Goal: Consume media (video, audio)

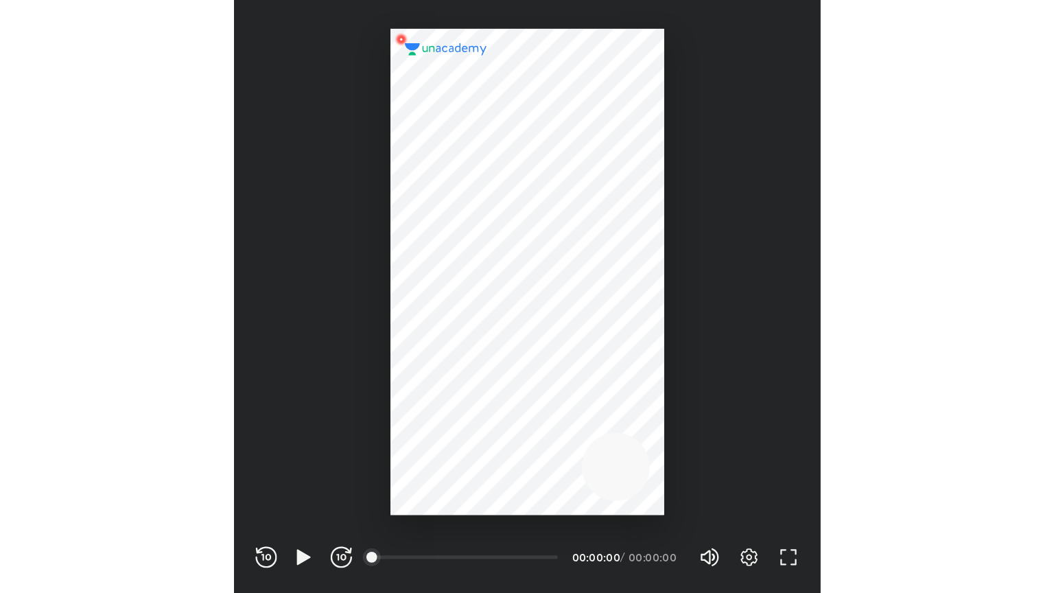
scroll to position [455, 450]
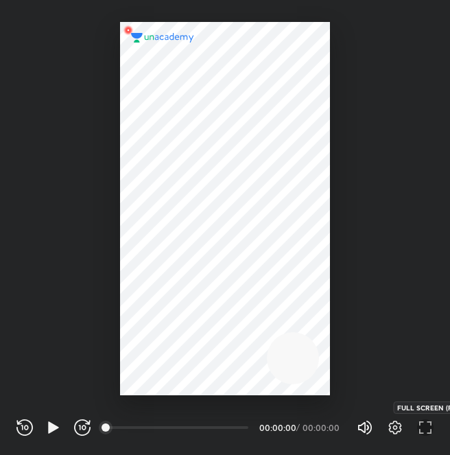
click at [423, 421] on icon "button" at bounding box center [425, 427] width 16 height 16
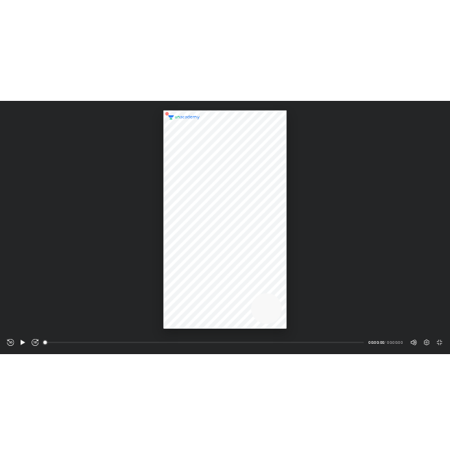
scroll to position [593, 1054]
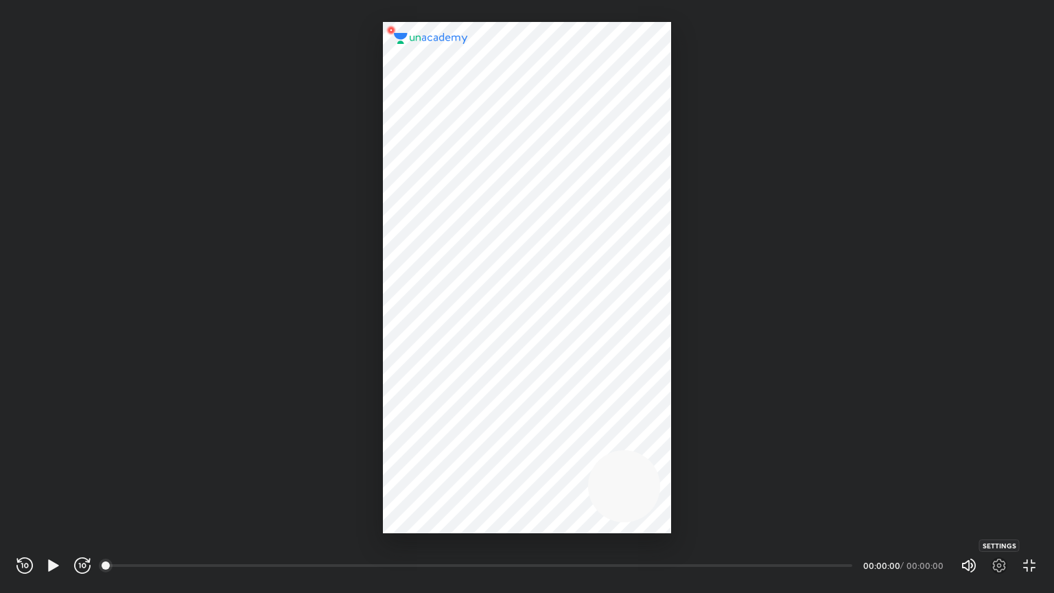
click at [450, 454] on icon "button" at bounding box center [999, 565] width 16 height 16
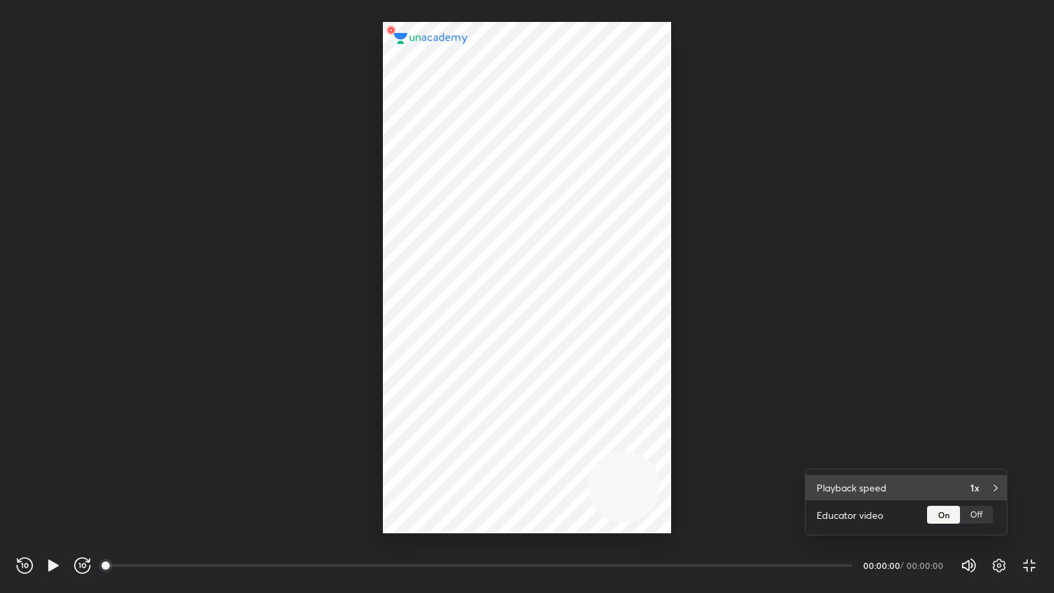
click at [450, 454] on div "Playback speed 1x" at bounding box center [906, 487] width 201 height 25
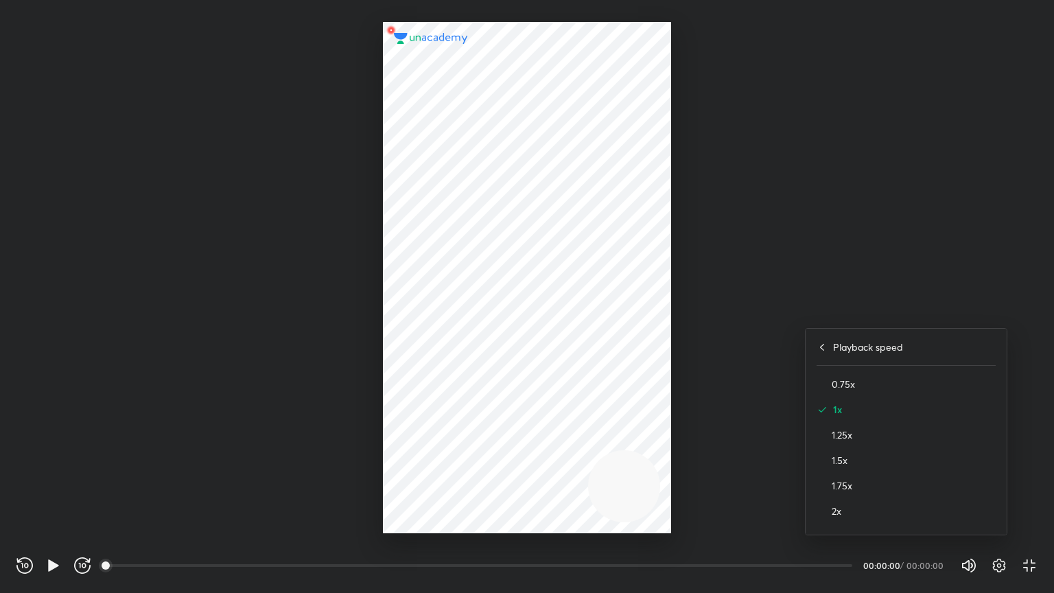
click at [450, 454] on div "2x" at bounding box center [906, 510] width 179 height 25
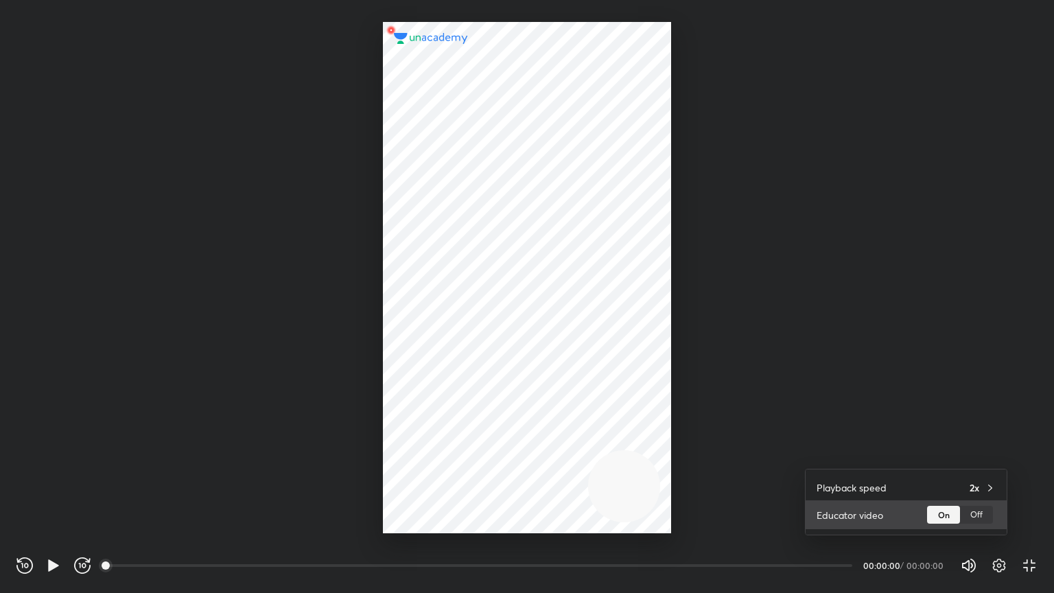
click at [450, 454] on div "Off" at bounding box center [976, 515] width 33 height 18
click at [450, 413] on div at bounding box center [527, 296] width 1054 height 593
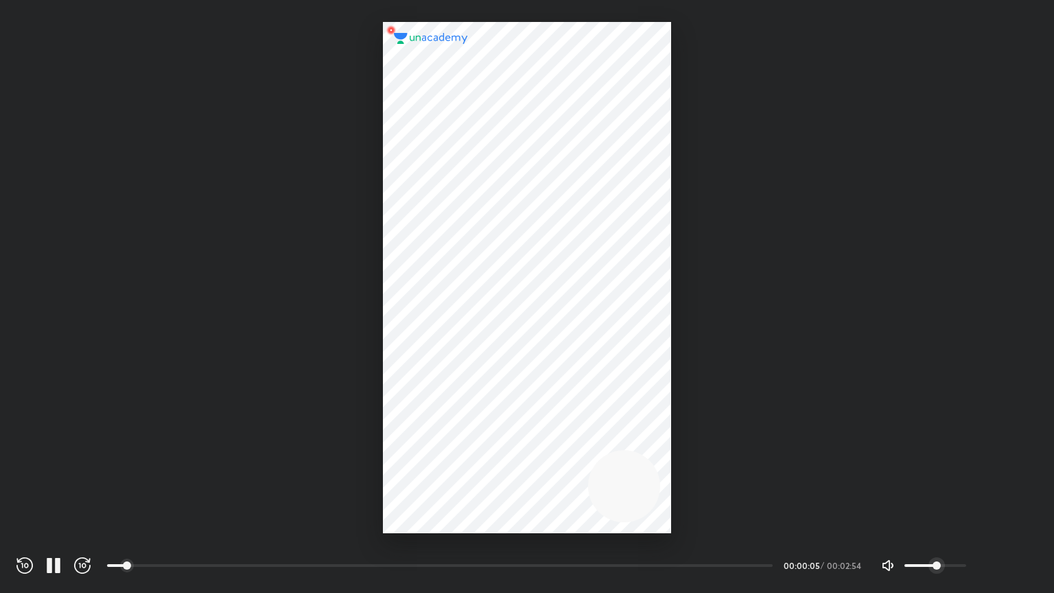
click at [450, 454] on icon "button" at bounding box center [999, 565] width 16 height 16
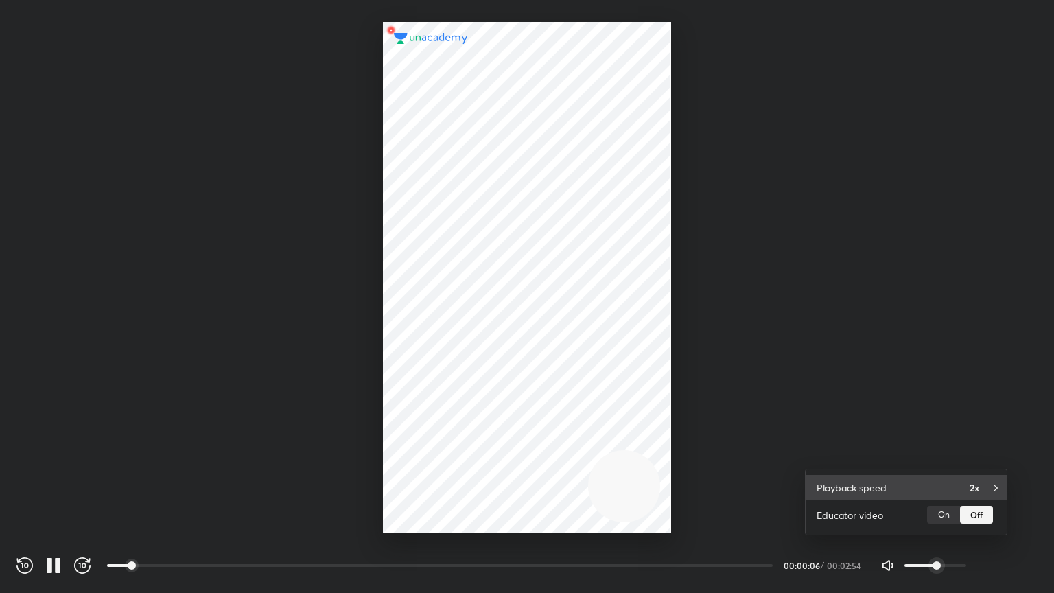
click at [450, 454] on div "Playback speed 2x" at bounding box center [906, 487] width 201 height 25
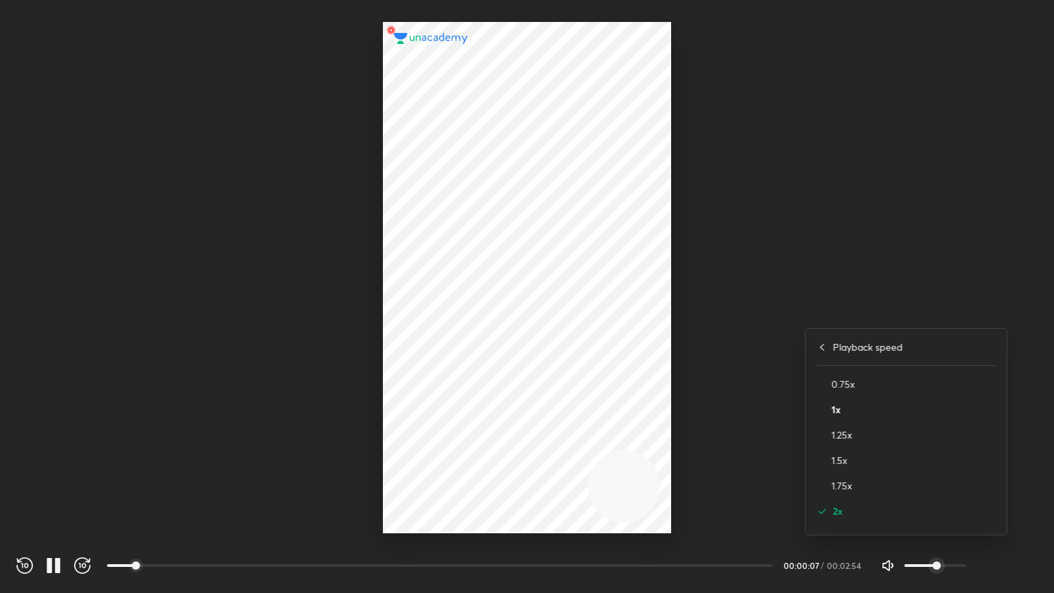
click at [450, 402] on h4 "1x" at bounding box center [914, 409] width 164 height 14
click at [450, 402] on div at bounding box center [527, 296] width 1054 height 593
click at [450, 454] on icon "button" at bounding box center [999, 565] width 16 height 16
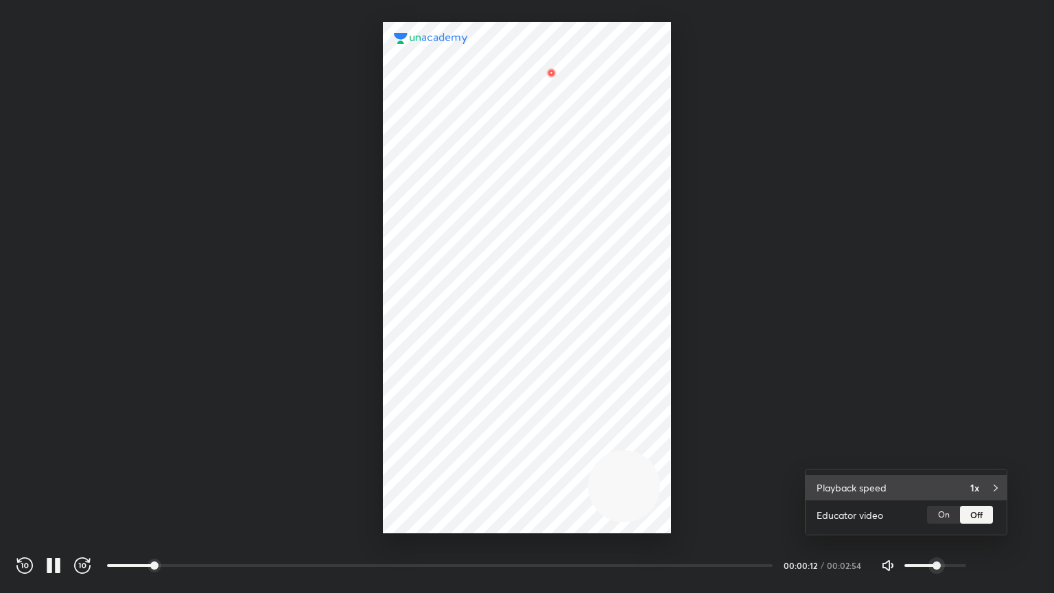
click at [450, 454] on div "Playback speed 1x" at bounding box center [906, 487] width 201 height 25
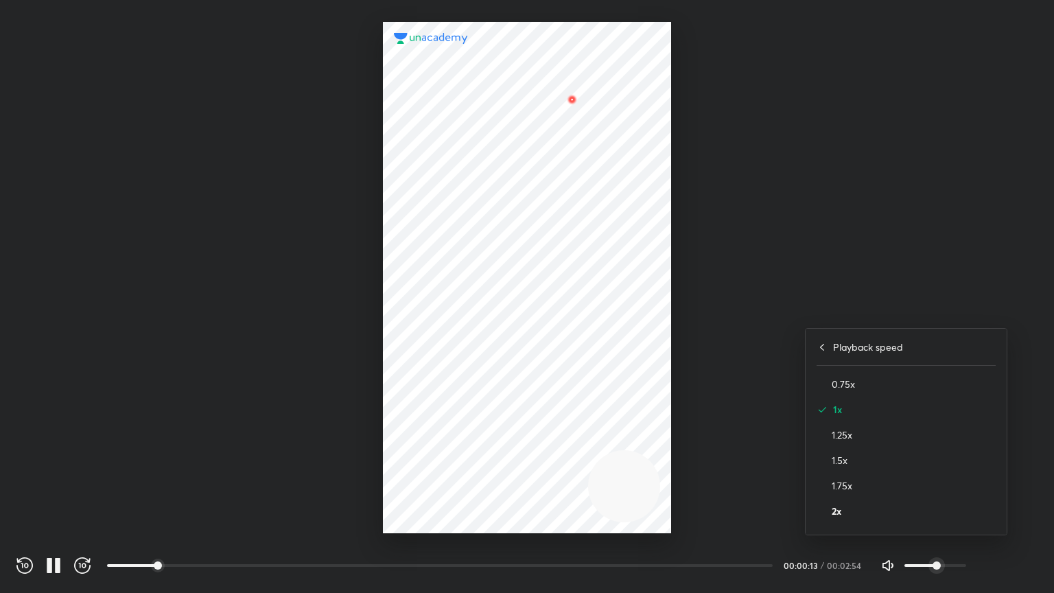
click at [450, 454] on h4 "2x" at bounding box center [914, 511] width 164 height 14
click at [450, 382] on div at bounding box center [527, 296] width 1054 height 593
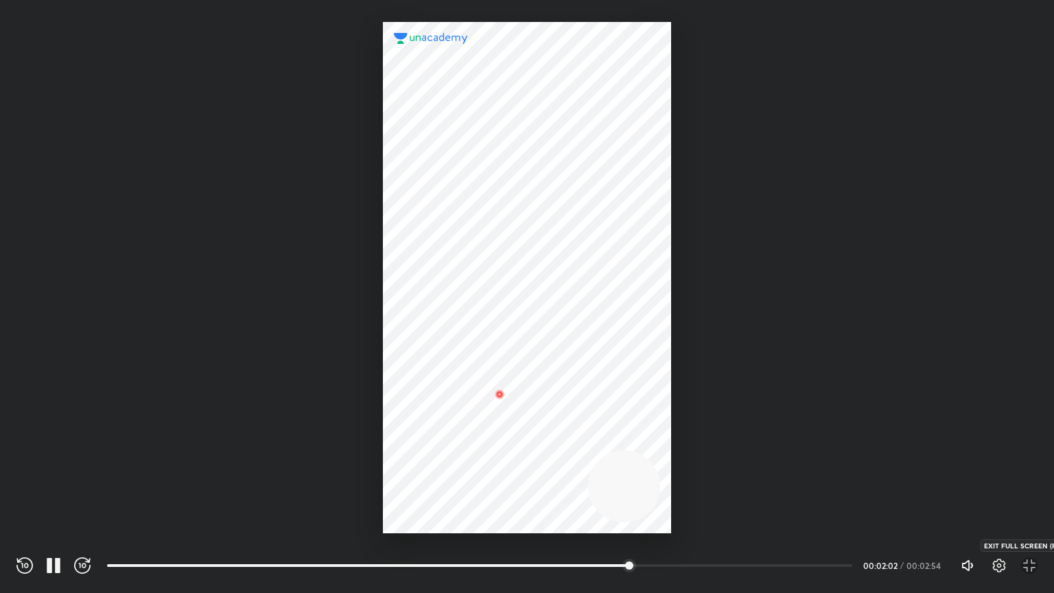
click at [450, 454] on icon "button" at bounding box center [1029, 565] width 16 height 16
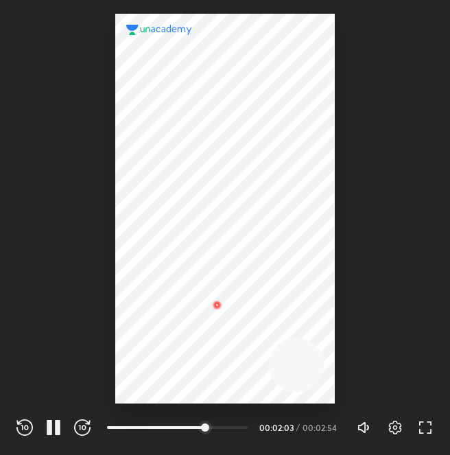
scroll to position [455, 450]
